Goal: Task Accomplishment & Management: Use online tool/utility

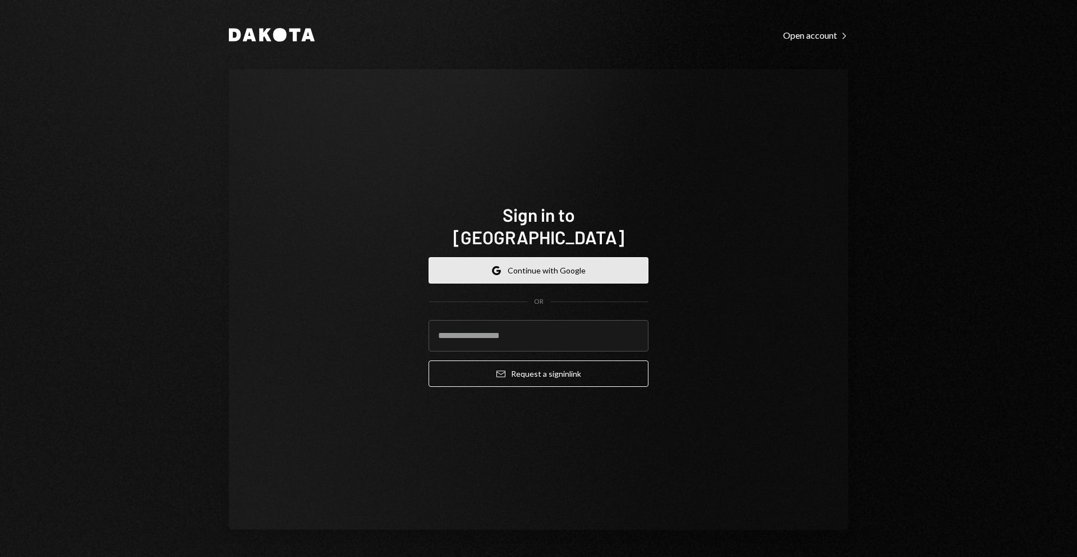
click at [618, 257] on button "Google Continue with Google" at bounding box center [539, 270] width 220 height 26
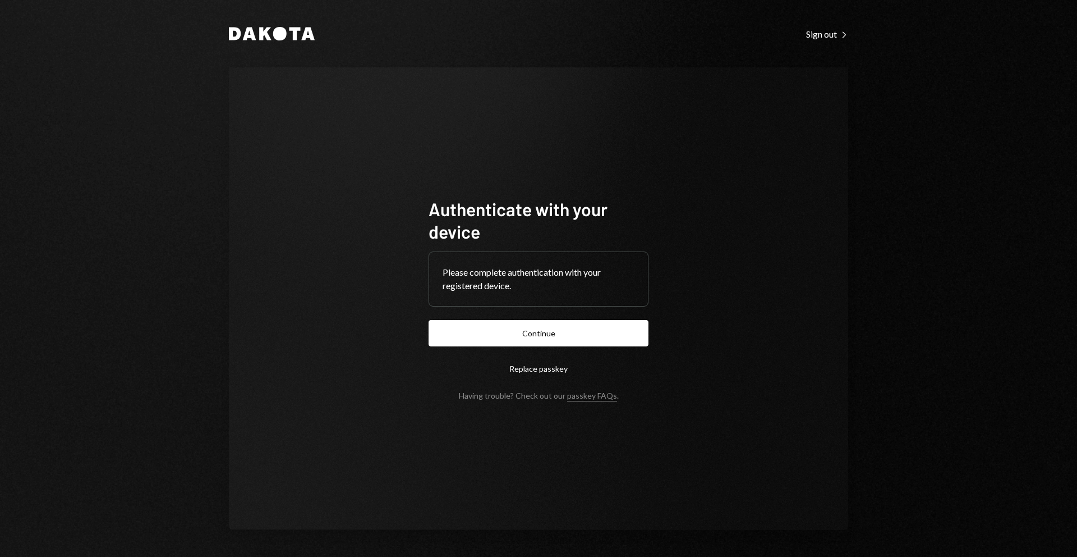
click at [518, 346] on form "Authenticate with your device Please complete authentication with your register…" at bounding box center [539, 299] width 220 height 203
click at [521, 336] on button "Continue" at bounding box center [539, 333] width 220 height 26
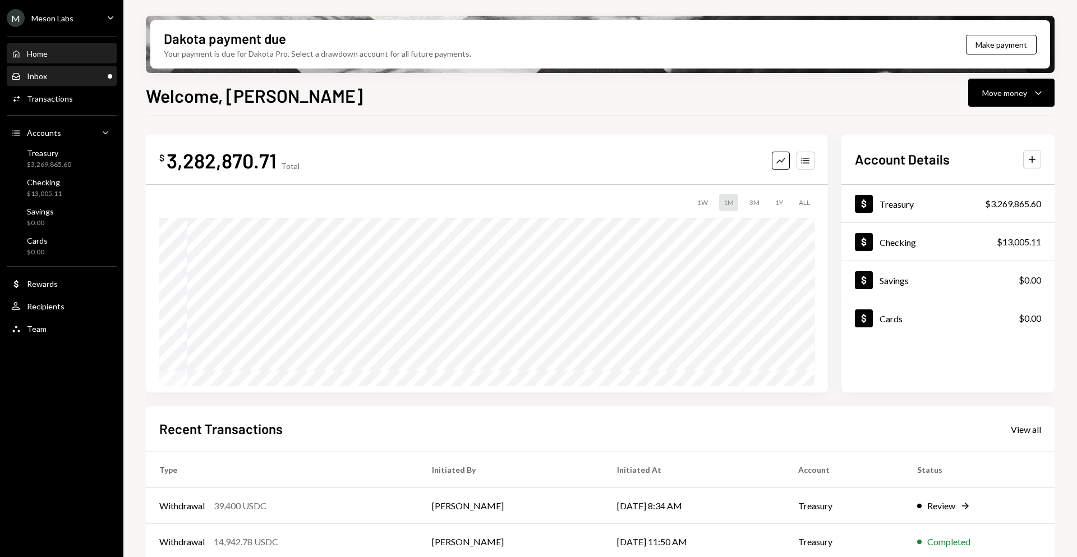
click at [83, 83] on div "Inbox Inbox" at bounding box center [61, 76] width 101 height 19
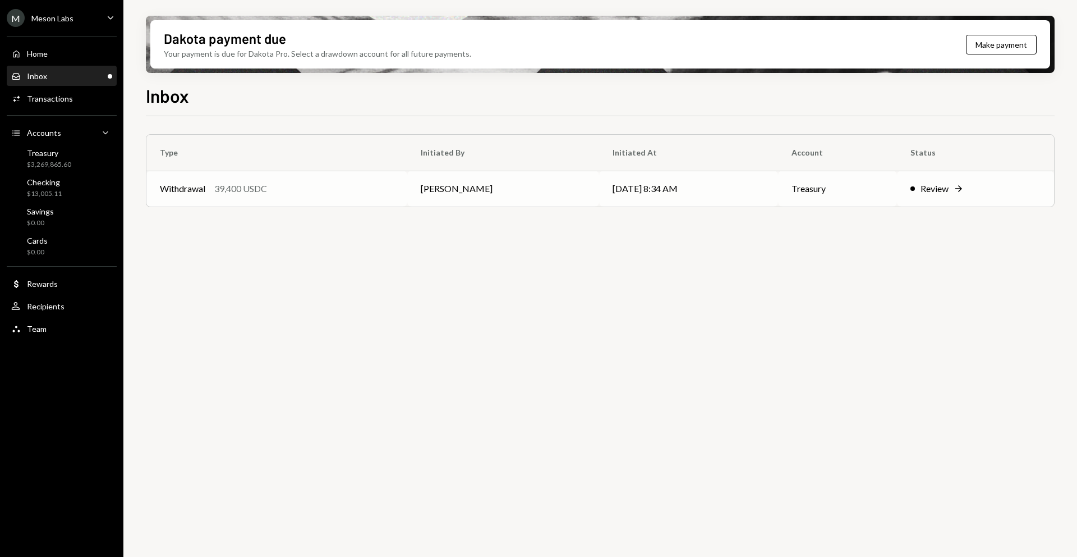
click at [943, 191] on div "Review" at bounding box center [935, 188] width 28 height 13
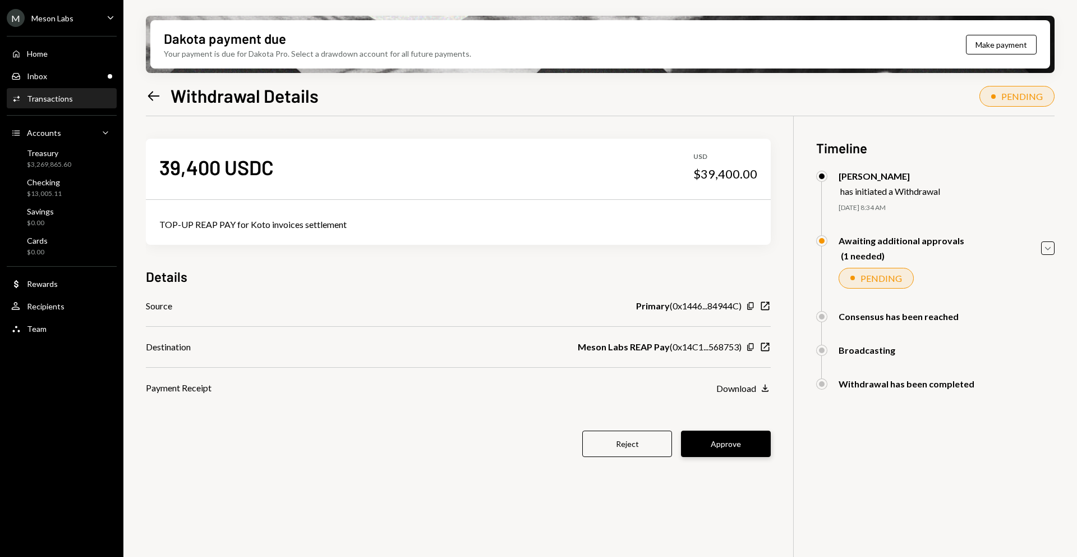
click at [747, 450] on button "Approve" at bounding box center [726, 443] width 90 height 26
